Goal: Task Accomplishment & Management: Use online tool/utility

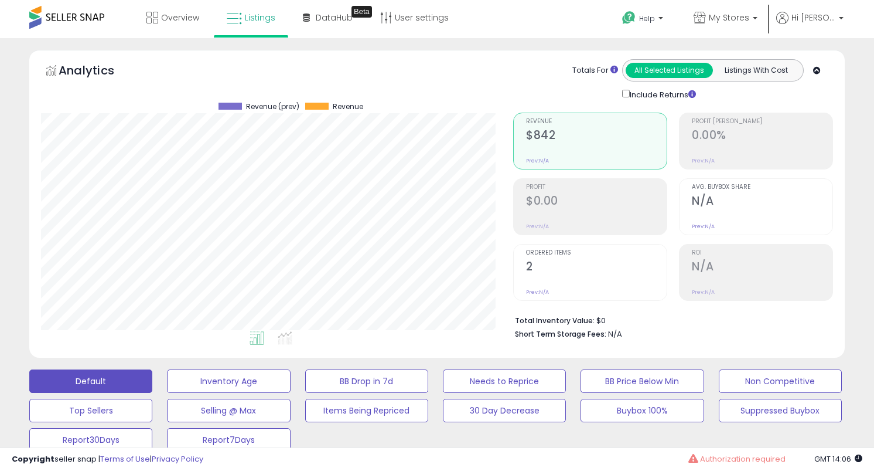
scroll to position [240, 472]
click at [789, 14] on icon at bounding box center [782, 18] width 12 height 12
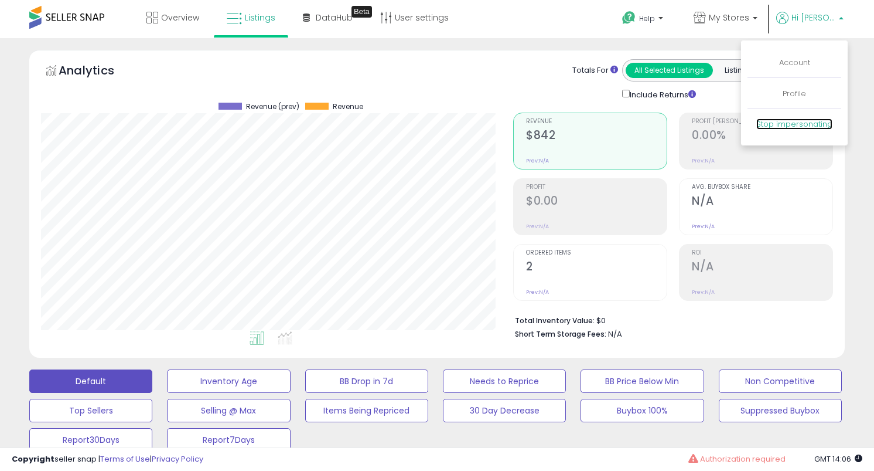
click at [811, 126] on link "Stop impersonating" at bounding box center [795, 123] width 76 height 11
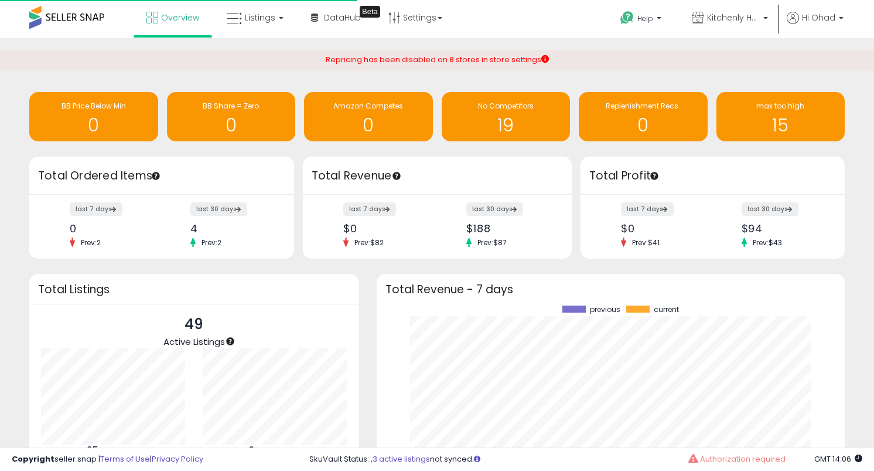
scroll to position [163, 445]
click at [262, 18] on span "Listings" at bounding box center [260, 18] width 30 height 12
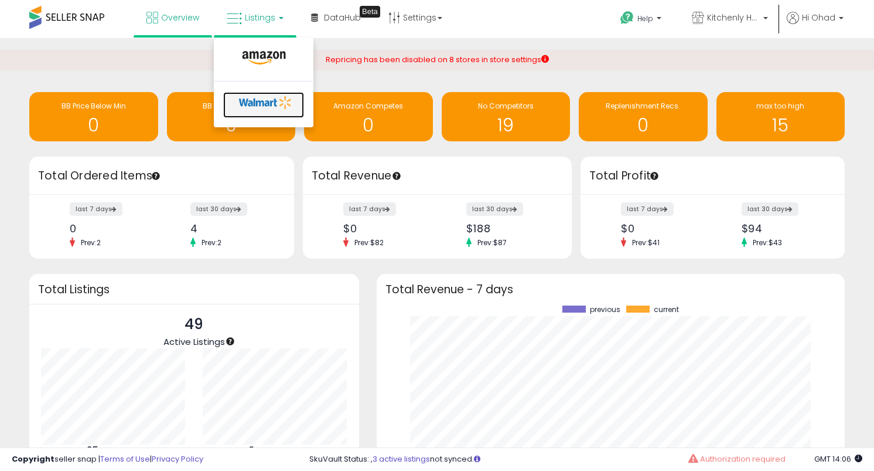
click at [268, 107] on icon at bounding box center [266, 103] width 62 height 18
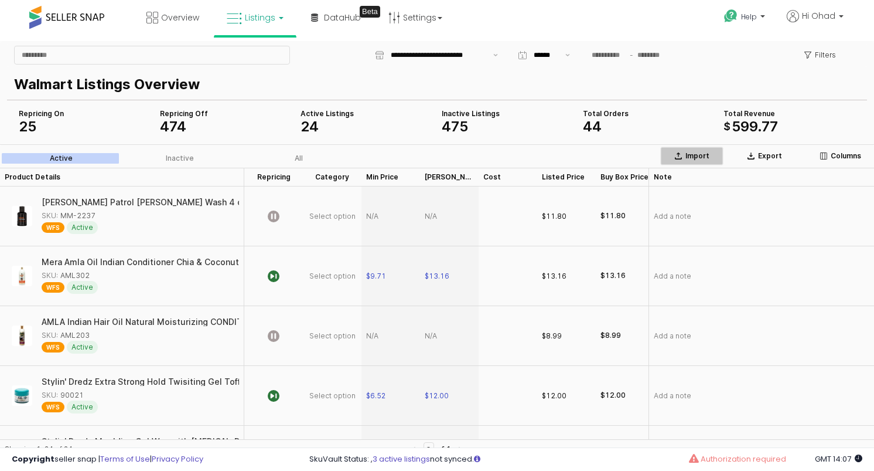
click at [703, 158] on p "Import" at bounding box center [698, 155] width 24 height 9
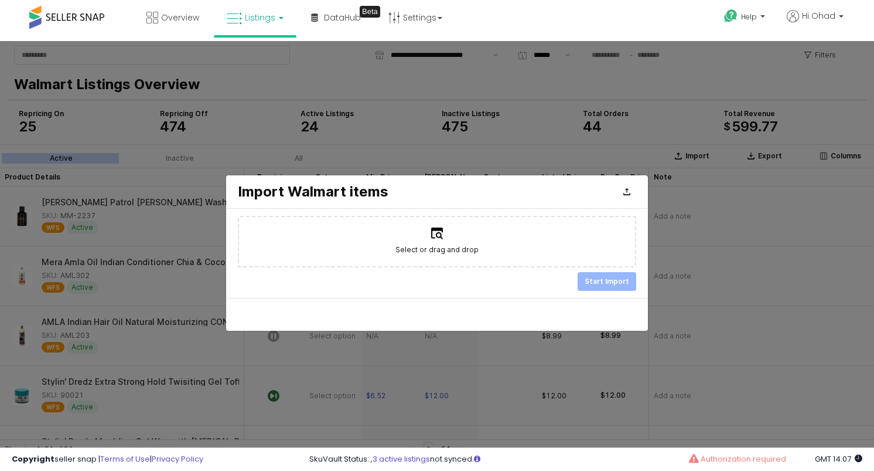
click at [393, 251] on label "Select or drag and drop" at bounding box center [437, 241] width 396 height 49
click at [437, 242] on input "Select or drag and drop" at bounding box center [437, 241] width 1 height 1
type input "**********"
click at [600, 284] on p "Start Import" at bounding box center [607, 281] width 45 height 9
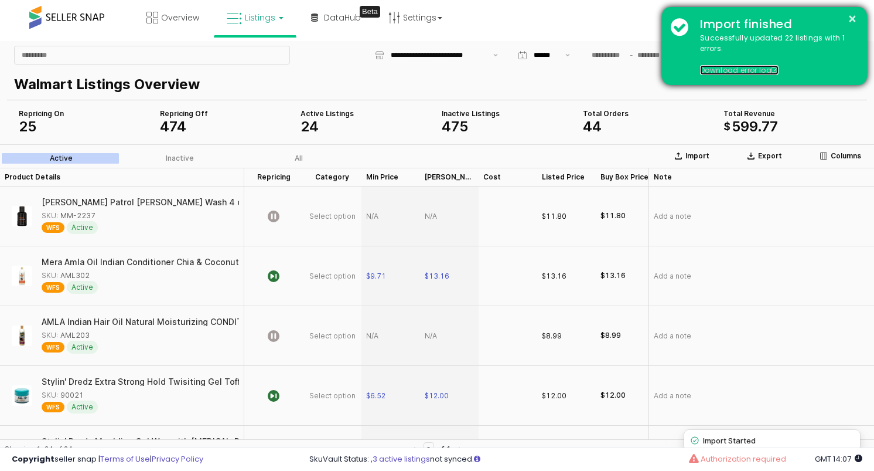
click at [738, 69] on link "Download error log" at bounding box center [739, 70] width 79 height 10
click at [854, 21] on button "×" at bounding box center [852, 19] width 9 height 15
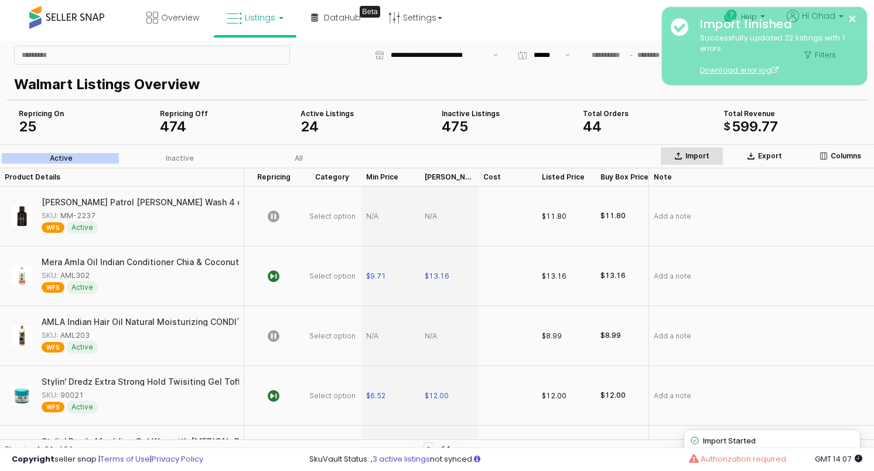
click at [684, 158] on div "Import" at bounding box center [692, 155] width 53 height 9
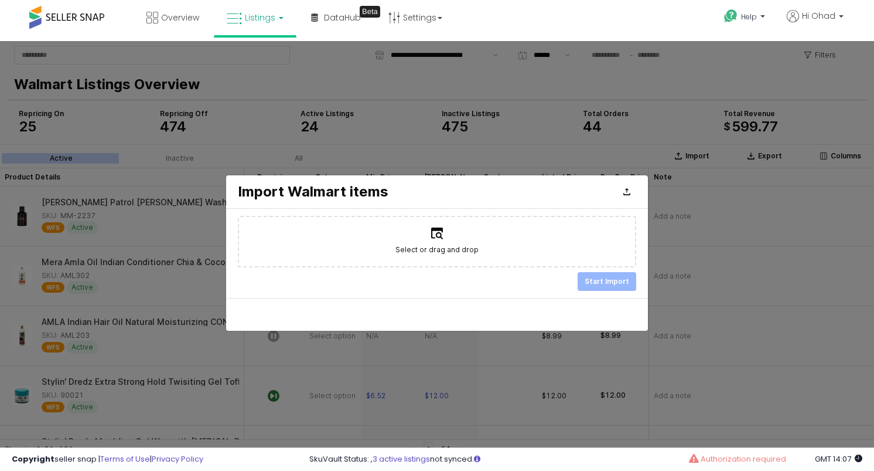
click at [364, 249] on label "Select or drag and drop" at bounding box center [437, 241] width 396 height 49
click at [437, 242] on input "Select or drag and drop" at bounding box center [437, 241] width 1 height 1
type input "**********"
click at [615, 294] on div "Select or drag and drop storage (1).csv Start Import" at bounding box center [437, 253] width 422 height 89
click at [612, 282] on p "Start Import" at bounding box center [607, 281] width 45 height 9
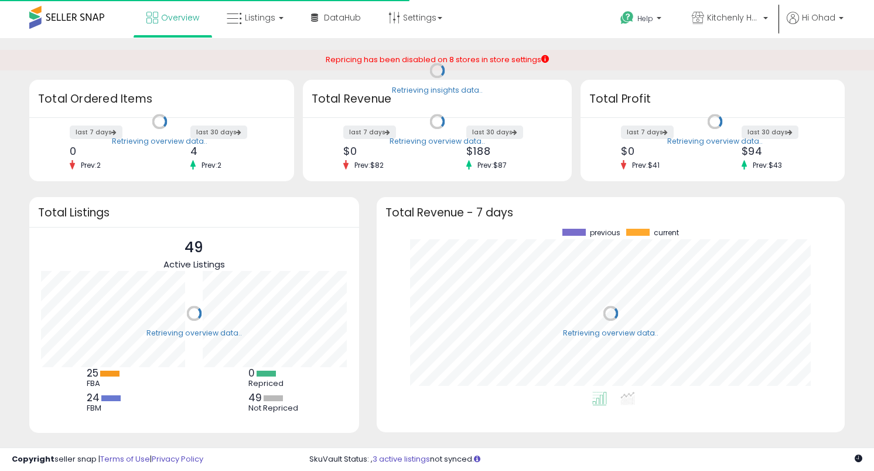
scroll to position [163, 445]
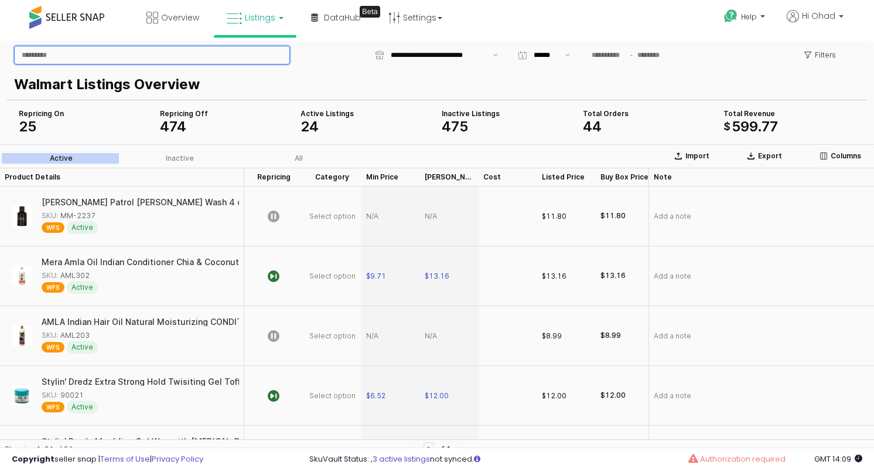
click at [153, 62] on input "App Frame" at bounding box center [152, 55] width 275 height 18
paste input "****"
type input "****"
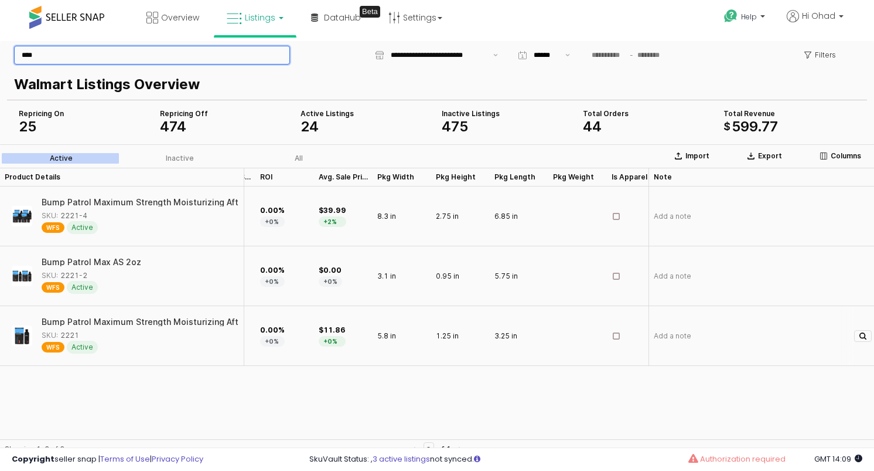
scroll to position [0, 895]
